Goal: Find contact information: Find contact information

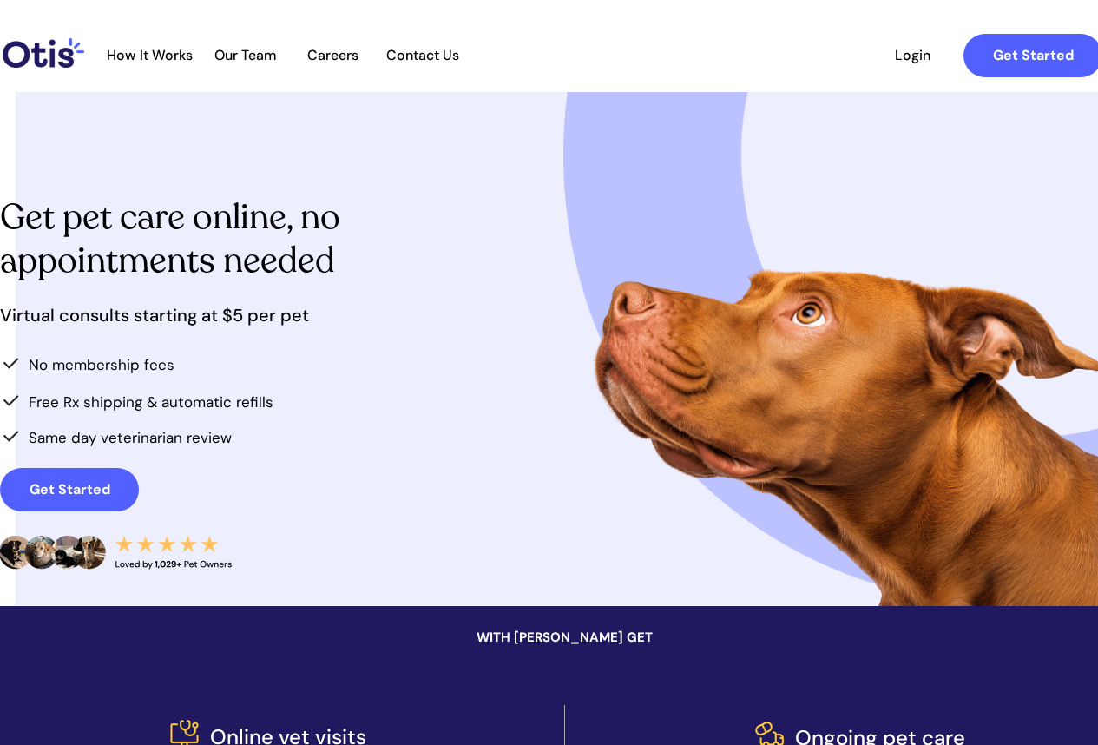
click at [422, 56] on span "Contact Us" at bounding box center [422, 55] width 91 height 16
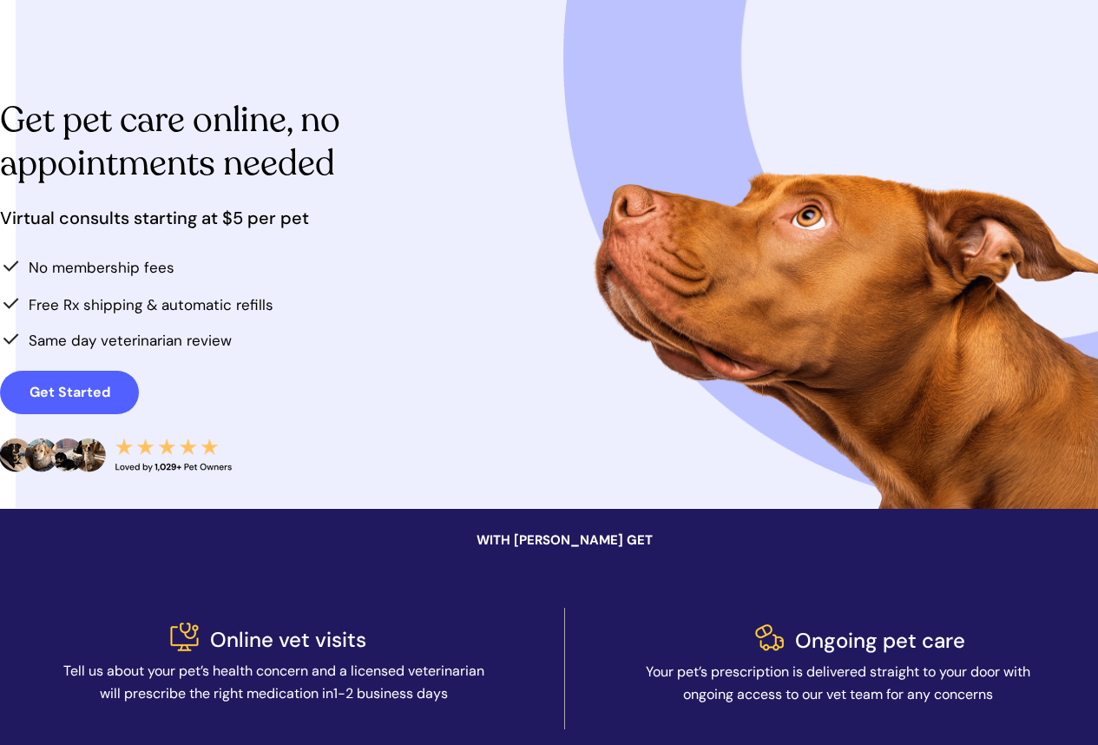
scroll to position [625, 0]
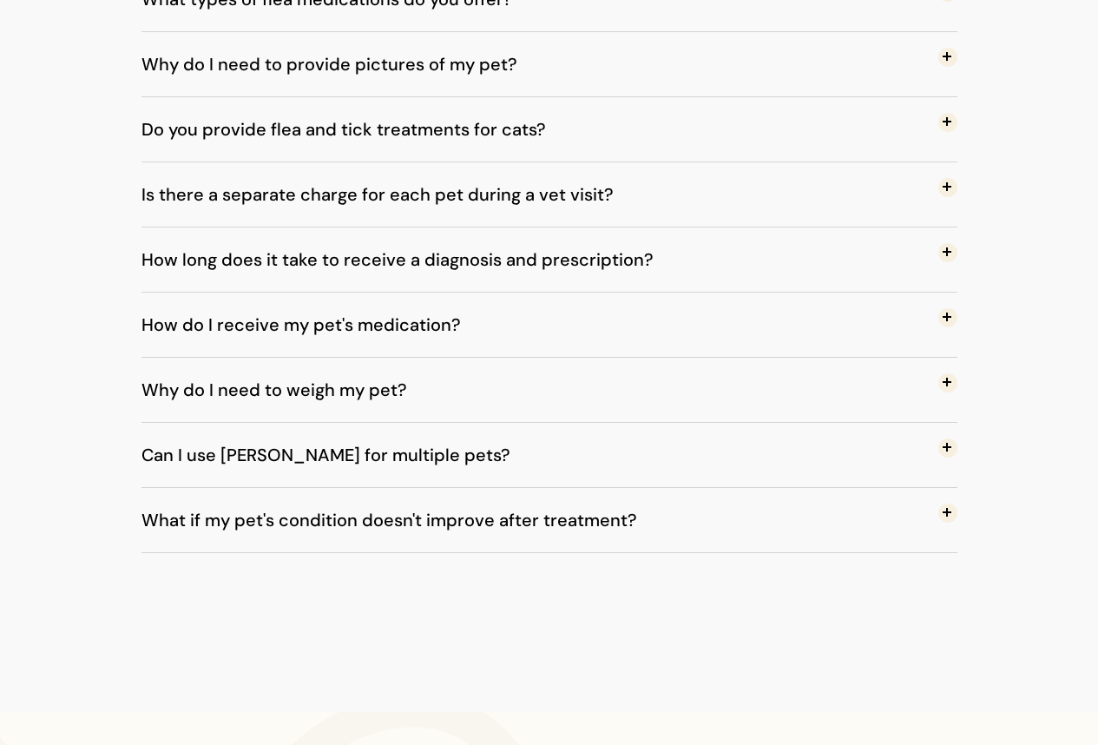
scroll to position [1678, 0]
